Goal: Task Accomplishment & Management: Manage account settings

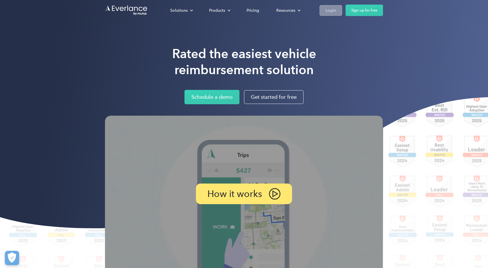
click at [331, 9] on div "Login" at bounding box center [331, 10] width 11 height 7
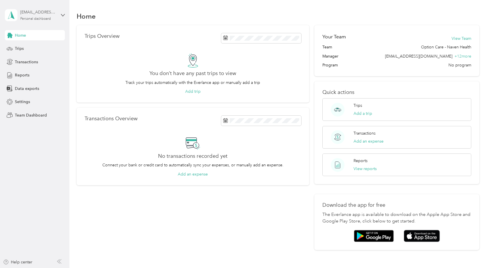
click at [37, 14] on div "favr+jhorst@everlance.com" at bounding box center [38, 12] width 36 height 6
click at [29, 51] on div "Team dashboard Personal dashboard Log out" at bounding box center [65, 59] width 112 height 36
click at [35, 13] on div "favr+jhorst@everlance.com" at bounding box center [38, 12] width 36 height 6
click at [33, 44] on div "Team dashboard" at bounding box center [25, 47] width 31 height 6
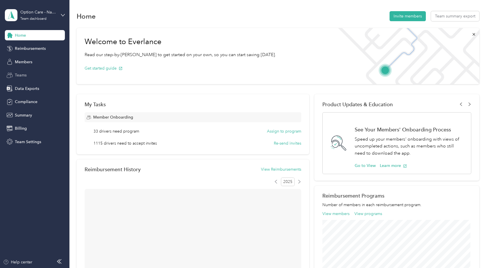
click at [26, 75] on span "Teams" at bounding box center [21, 75] width 12 height 6
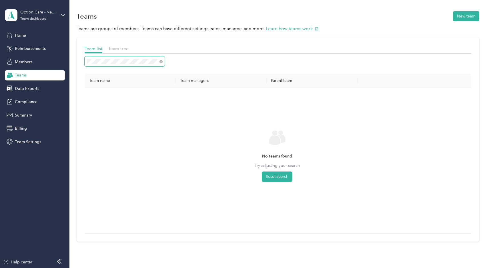
click at [74, 59] on div "Teams New team Teams are groups of members. Teams can have different settings, …" at bounding box center [278, 137] width 417 height 275
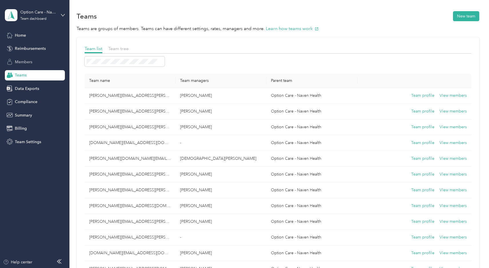
click at [23, 62] on span "Members" at bounding box center [23, 62] width 17 height 6
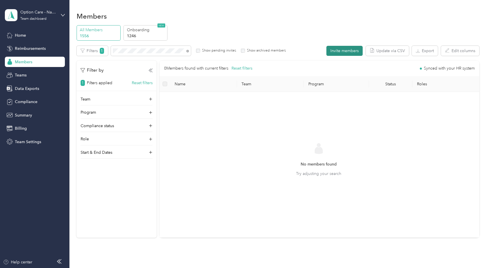
click at [341, 51] on button "Invite members" at bounding box center [345, 51] width 36 height 10
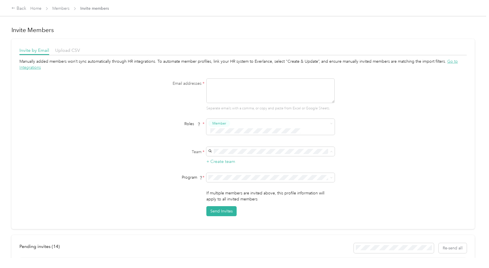
click at [254, 156] on ol "jamie.schwarz@navenhealth.com Jamie Schwarz" at bounding box center [270, 160] width 128 height 23
click at [368, 159] on div "Manually added members won’t sync automatically through HR integrations. To aut…" at bounding box center [243, 137] width 448 height 158
click at [241, 89] on textarea at bounding box center [271, 90] width 128 height 25
click at [57, 7] on link "Members" at bounding box center [60, 8] width 17 height 5
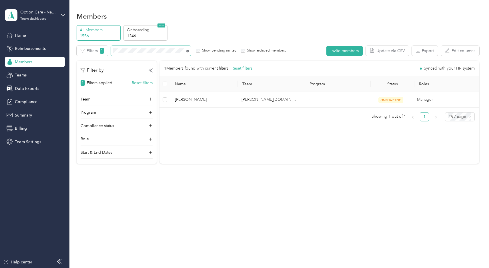
click at [188, 51] on icon at bounding box center [188, 51] width 3 height 3
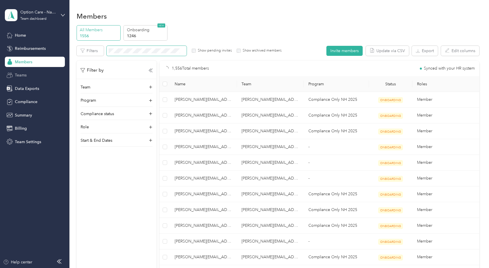
click at [31, 71] on div "Teams" at bounding box center [35, 75] width 60 height 10
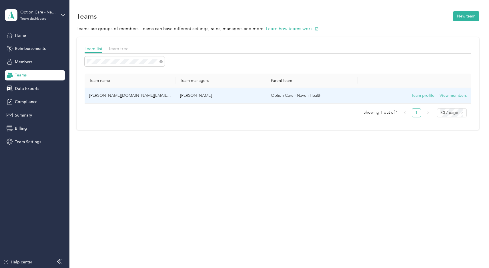
click at [224, 96] on p "Jamie Schwarz" at bounding box center [221, 95] width 82 height 6
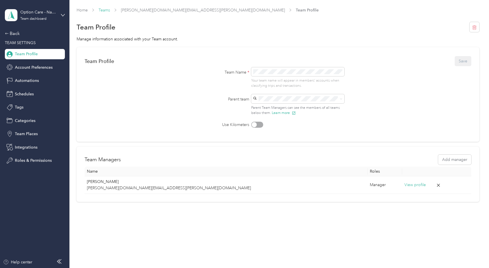
click at [104, 11] on link "Teams" at bounding box center [104, 10] width 11 height 5
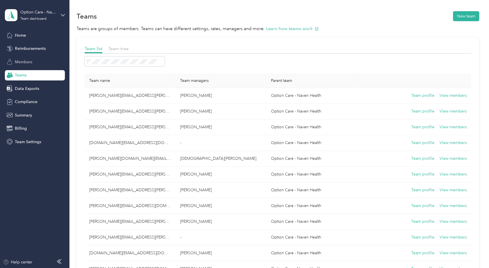
click at [20, 58] on div "Members" at bounding box center [35, 62] width 60 height 10
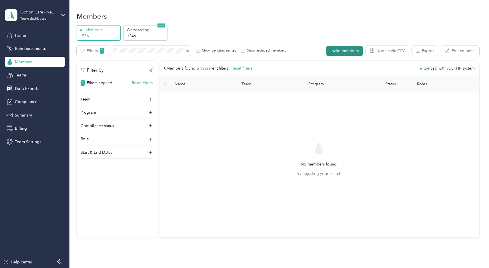
click at [339, 50] on button "Invite members" at bounding box center [345, 51] width 36 height 10
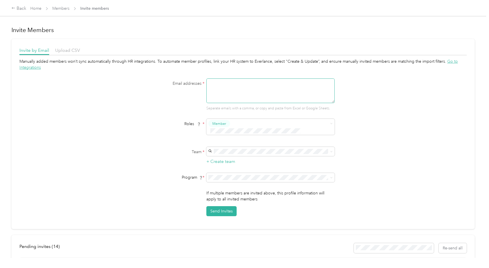
click at [263, 93] on textarea at bounding box center [271, 90] width 128 height 25
paste textarea "shelley.schaitel@navenhealth.com"
type textarea "shelley.schaitel@navenhealth.com"
click at [384, 152] on div "Manually added members won’t sync automatically through HR integrations. To aut…" at bounding box center [243, 137] width 448 height 158
click at [405, 165] on div "Manually added members won’t sync automatically through HR integrations. To aut…" at bounding box center [243, 137] width 448 height 158
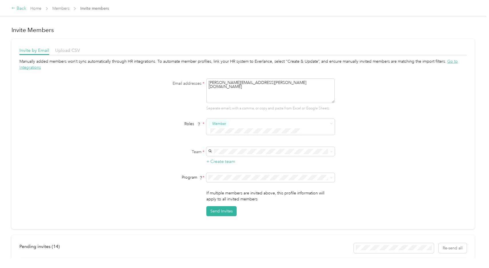
click at [13, 10] on icon at bounding box center [13, 8] width 4 height 4
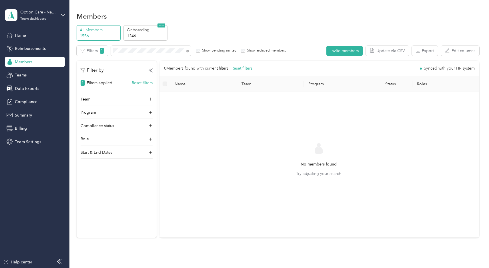
click at [87, 33] on p "1556" at bounding box center [99, 36] width 39 height 6
click at [143, 30] on p "Onboarding" at bounding box center [146, 30] width 39 height 6
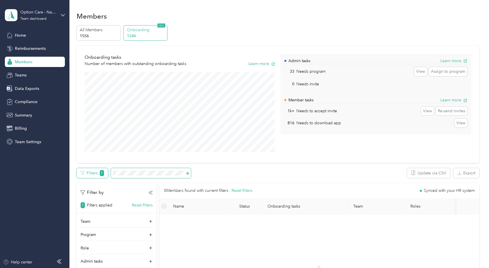
click at [87, 169] on div "Filters 1" at bounding box center [134, 173] width 115 height 10
click at [36, 166] on section "Option Care - Naven Health Team dashboard Home Reimbursements Members Teams Dat…" at bounding box center [243, 134] width 487 height 268
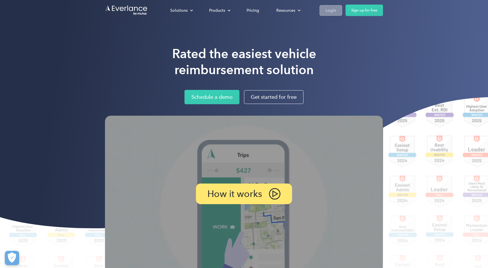
click at [332, 8] on div "Login" at bounding box center [331, 10] width 11 height 7
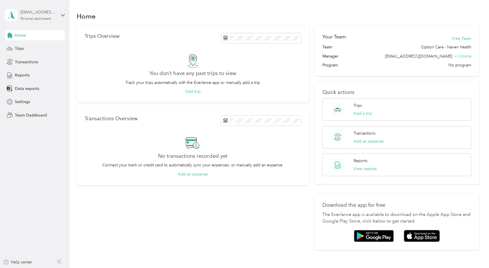
click at [39, 13] on div "[EMAIL_ADDRESS][DOMAIN_NAME]" at bounding box center [38, 12] width 36 height 6
click at [33, 46] on div "Team dashboard" at bounding box center [25, 47] width 31 height 6
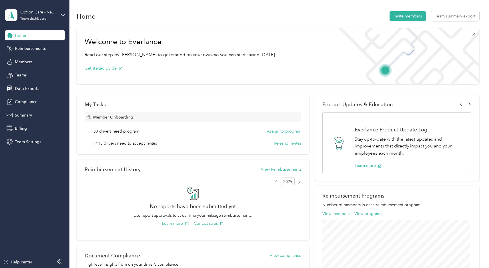
click at [125, 131] on span "33 drivers need program" at bounding box center [117, 131] width 46 height 6
click at [270, 132] on button "Assign to program" at bounding box center [284, 131] width 34 height 6
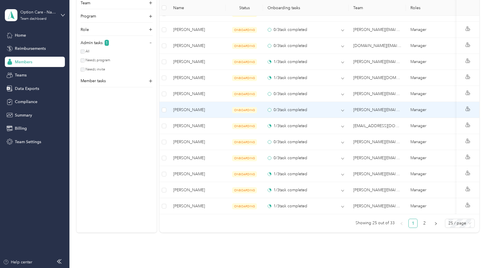
scroll to position [429, 0]
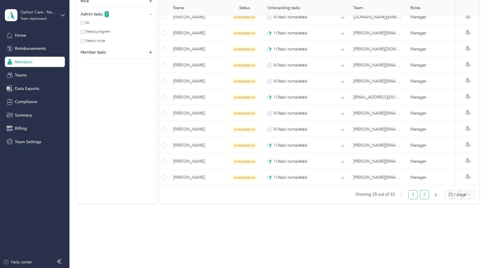
click at [422, 199] on link "2" at bounding box center [425, 194] width 9 height 9
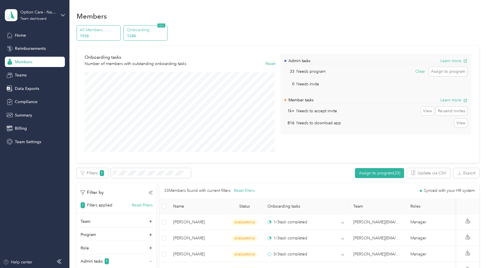
click at [104, 31] on p "All Members" at bounding box center [99, 30] width 39 height 6
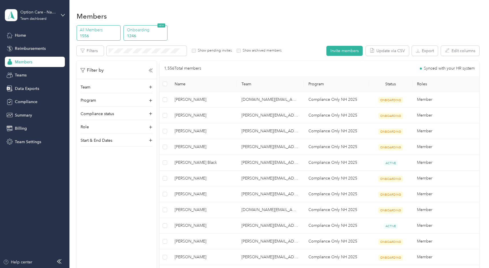
click at [137, 33] on p "1246" at bounding box center [146, 36] width 39 height 6
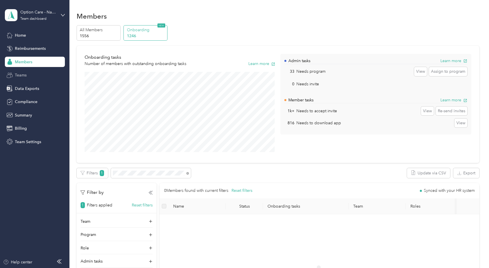
click at [20, 76] on span "Teams" at bounding box center [21, 75] width 12 height 6
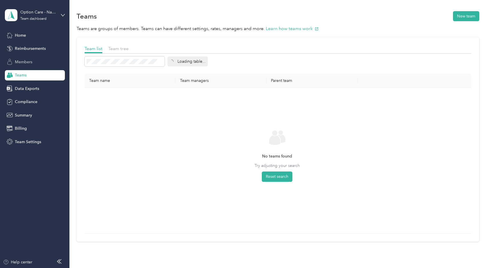
click at [15, 59] on span "Members" at bounding box center [23, 62] width 17 height 6
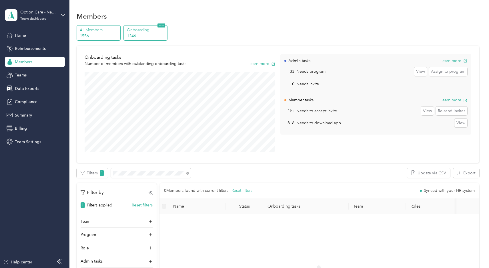
click at [104, 31] on p "All Members" at bounding box center [99, 30] width 39 height 6
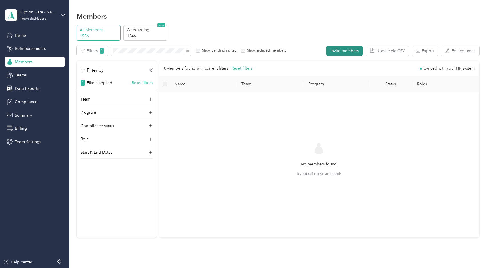
click at [335, 50] on button "Invite members" at bounding box center [345, 51] width 36 height 10
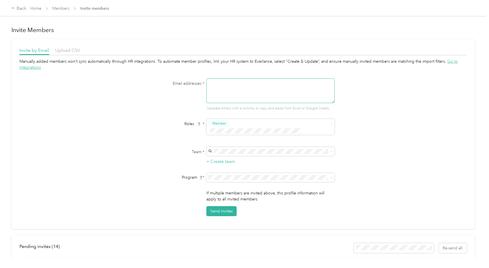
click at [227, 91] on textarea at bounding box center [271, 90] width 128 height 25
paste textarea "shelley.schaitel@navenhealth.com"
type textarea "shelley.schaitel@navenhealth.com"
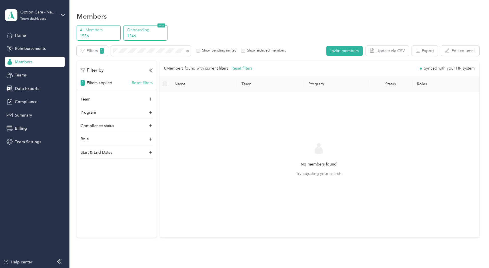
click at [134, 33] on p "1246" at bounding box center [146, 36] width 39 height 6
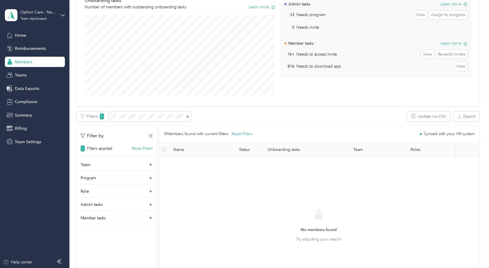
scroll to position [86, 0]
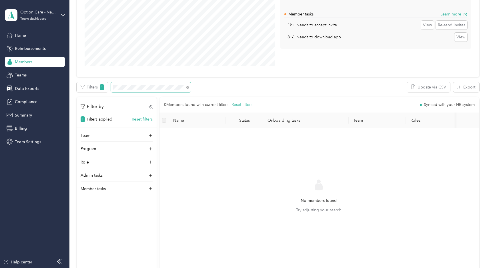
click at [187, 85] on span at bounding box center [188, 87] width 3 height 5
click at [187, 88] on icon at bounding box center [188, 87] width 3 height 3
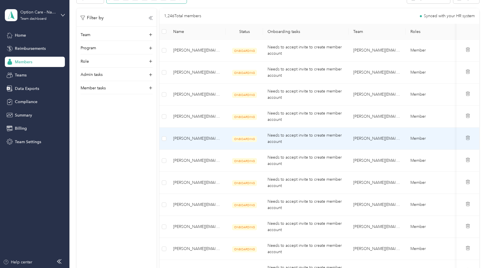
scroll to position [200, 0]
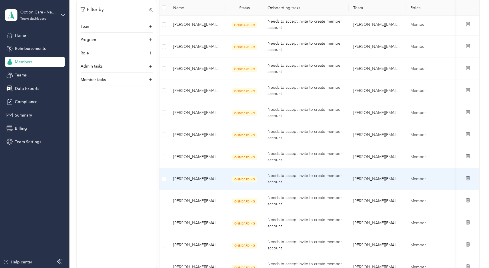
click at [292, 180] on div "Needs to accept invite to create member account" at bounding box center [306, 178] width 77 height 13
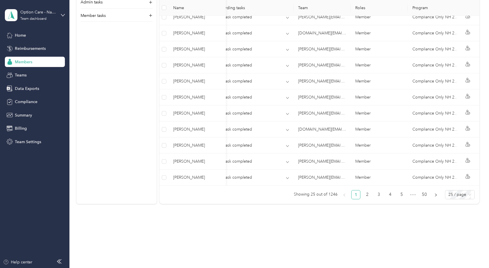
scroll to position [0, 64]
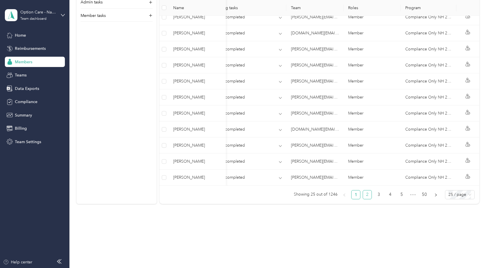
click at [366, 194] on link "2" at bounding box center [367, 194] width 9 height 9
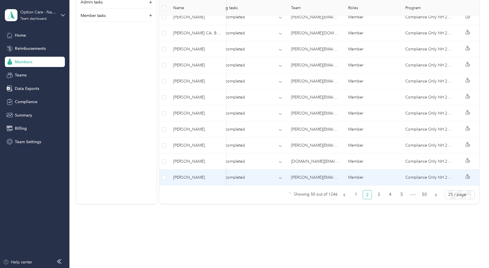
scroll to position [433, 0]
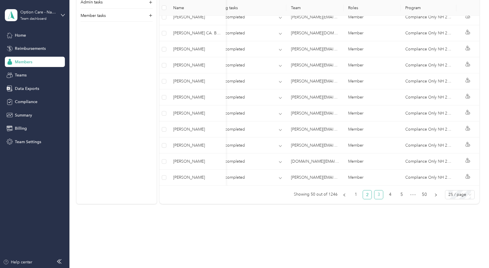
click at [379, 194] on link "3" at bounding box center [379, 194] width 9 height 9
click at [390, 194] on link "4" at bounding box center [390, 194] width 9 height 9
click at [387, 196] on link "5" at bounding box center [390, 194] width 9 height 9
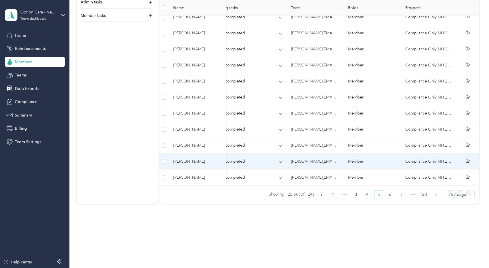
click at [445, 156] on td "Compliance Only NH 2025" at bounding box center [429, 161] width 56 height 16
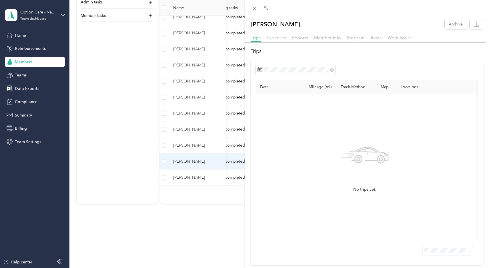
click at [278, 36] on span "Expenses" at bounding box center [276, 37] width 19 height 5
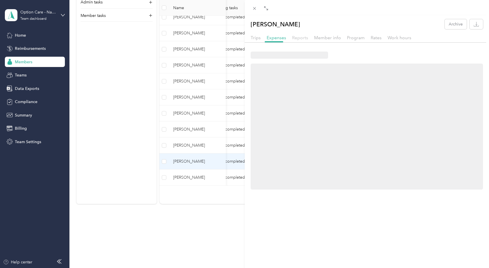
click at [304, 38] on span "Reports" at bounding box center [300, 37] width 16 height 5
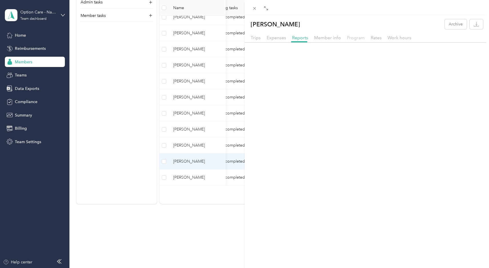
click at [358, 38] on span "Program" at bounding box center [356, 37] width 18 height 5
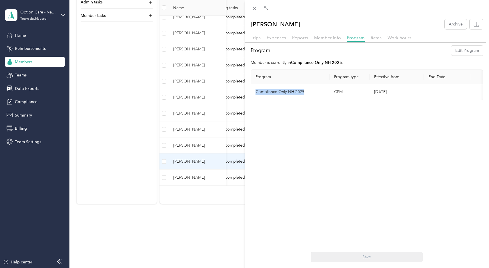
drag, startPoint x: 307, startPoint y: 91, endPoint x: 255, endPoint y: 90, distance: 52.1
click at [255, 90] on td "Compliance Only NH 2025" at bounding box center [290, 92] width 79 height 16
copy td "Compliance Only NH 2025"
click at [211, 220] on div "MacKenzie Jansen Archive Trips Expenses Reports Member info Program Rates Work …" at bounding box center [244, 134] width 489 height 268
